Goal: Transaction & Acquisition: Purchase product/service

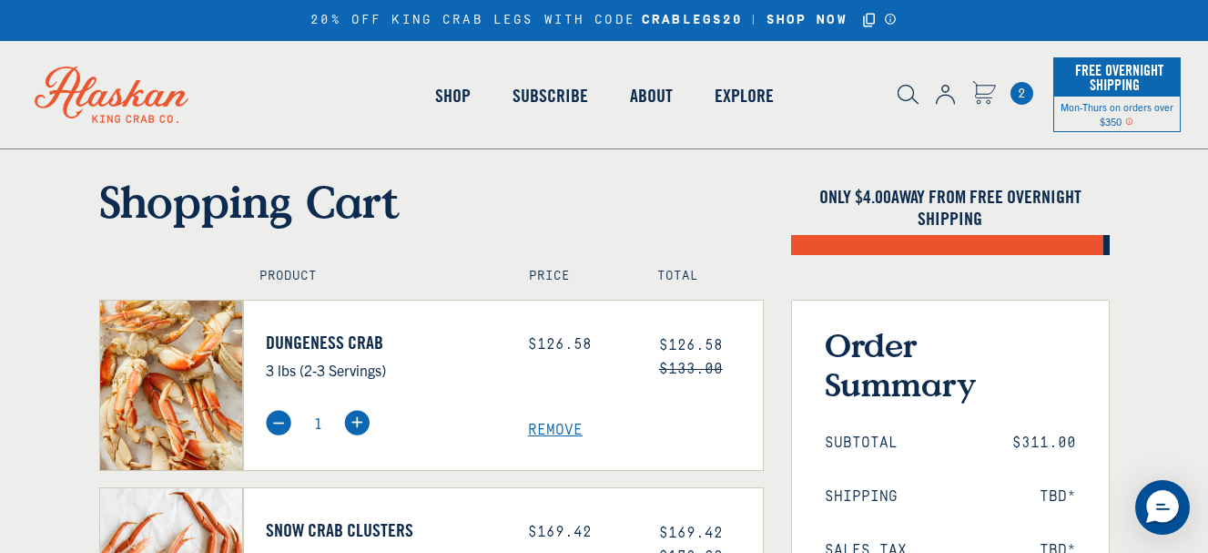
click at [939, 96] on img at bounding box center [945, 95] width 19 height 20
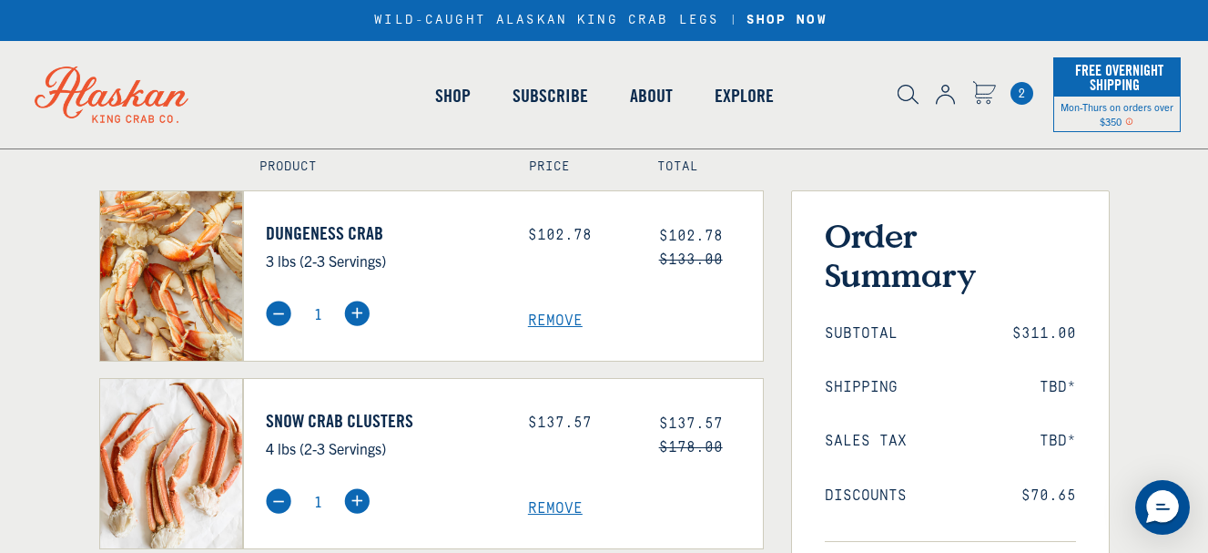
scroll to position [146, 0]
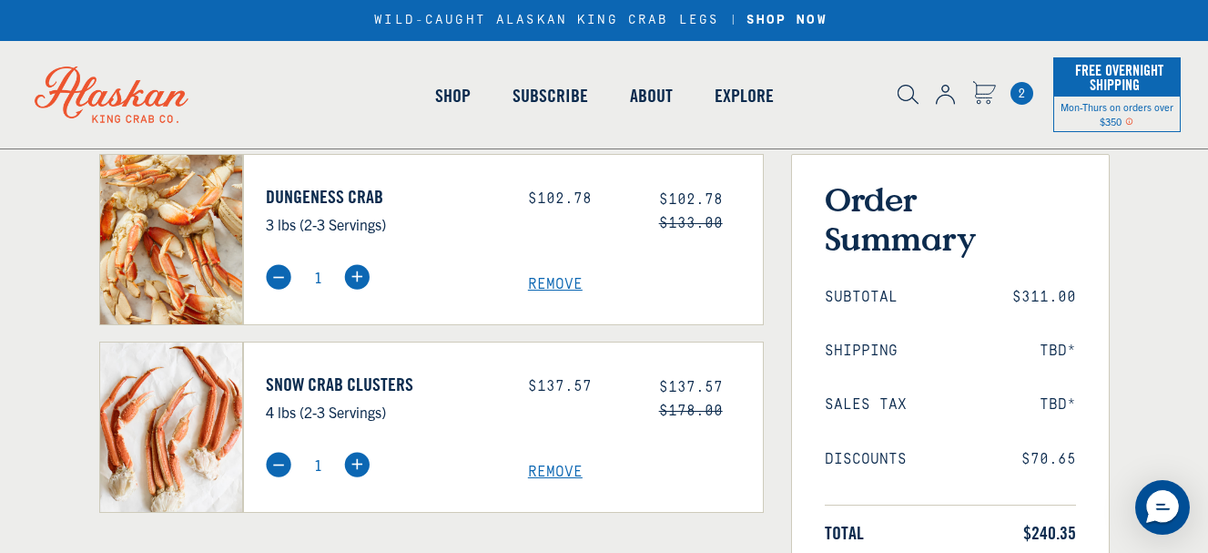
click at [540, 476] on span "Remove" at bounding box center [645, 471] width 235 height 17
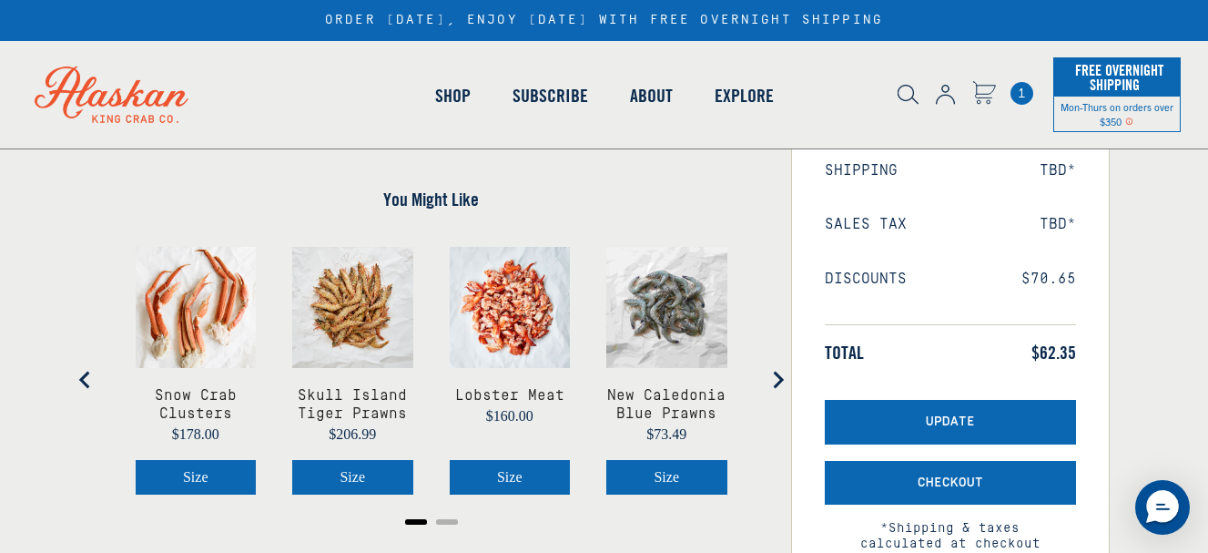
scroll to position [328, 0]
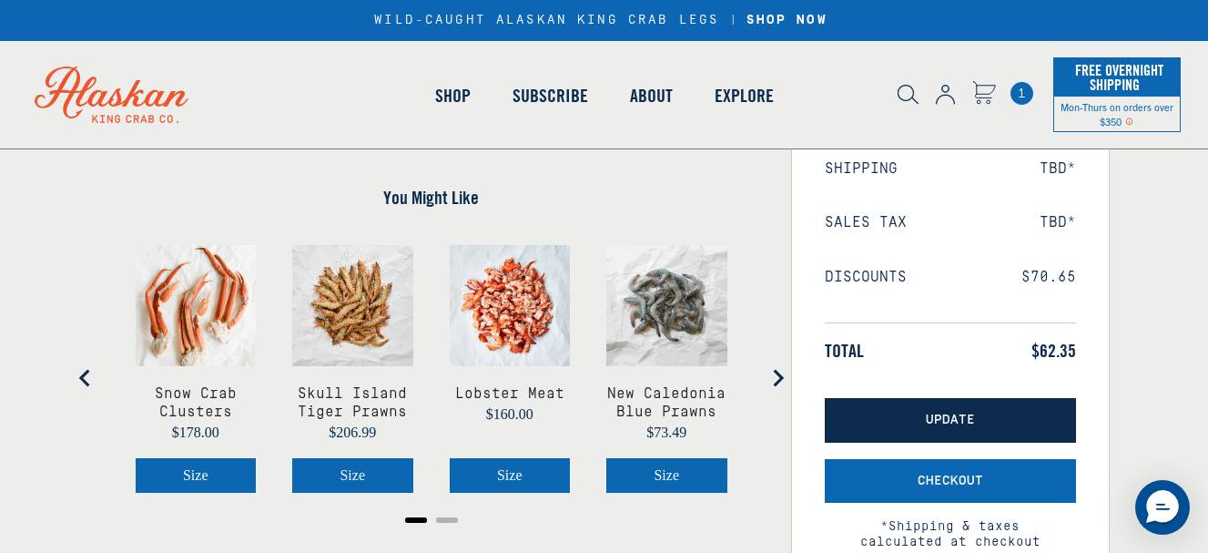
click at [913, 411] on button "Update" at bounding box center [950, 420] width 251 height 45
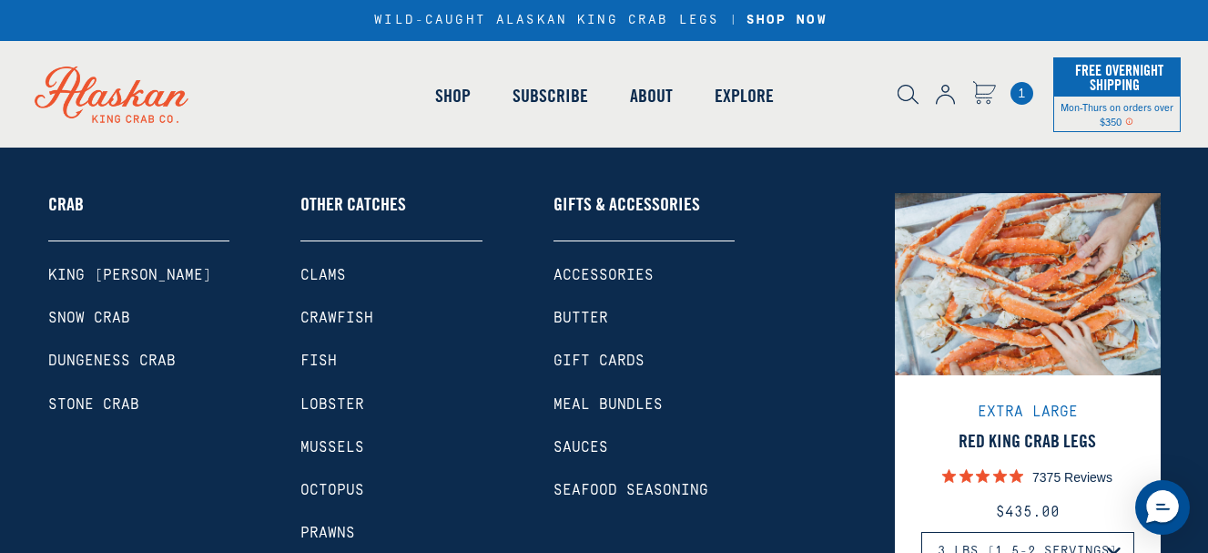
click at [316, 527] on link "Prawns" at bounding box center [391, 532] width 182 height 17
